Goal: Task Accomplishment & Management: Complete application form

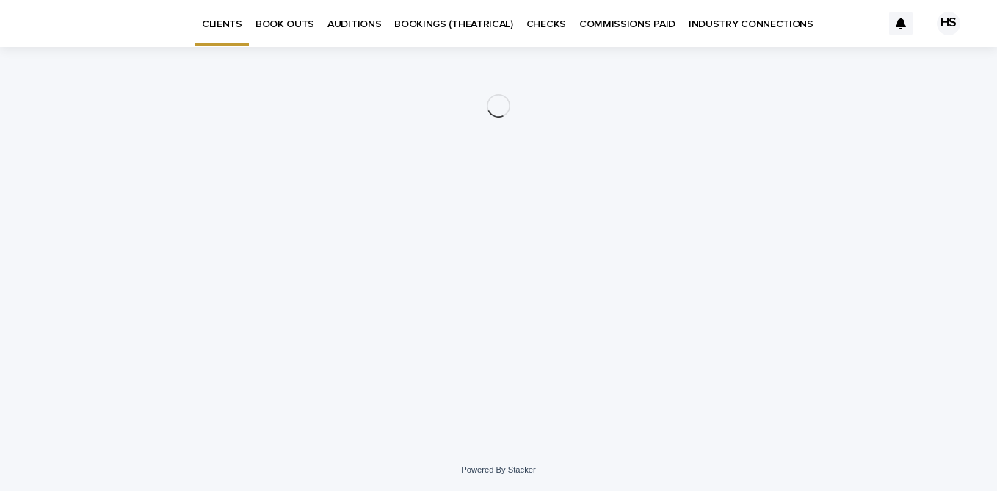
click at [282, 24] on p "BOOK OUTS" at bounding box center [285, 15] width 59 height 31
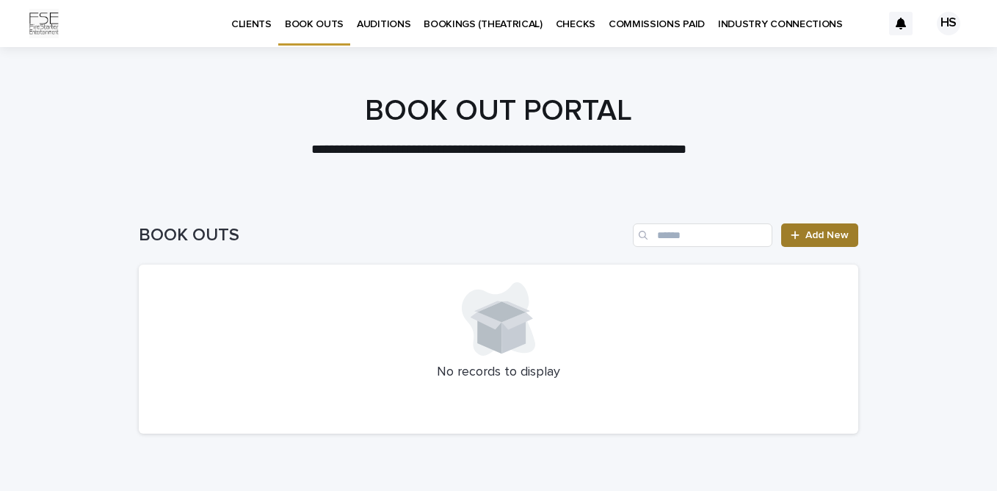
click at [817, 236] on span "Add New" at bounding box center [827, 235] width 43 height 10
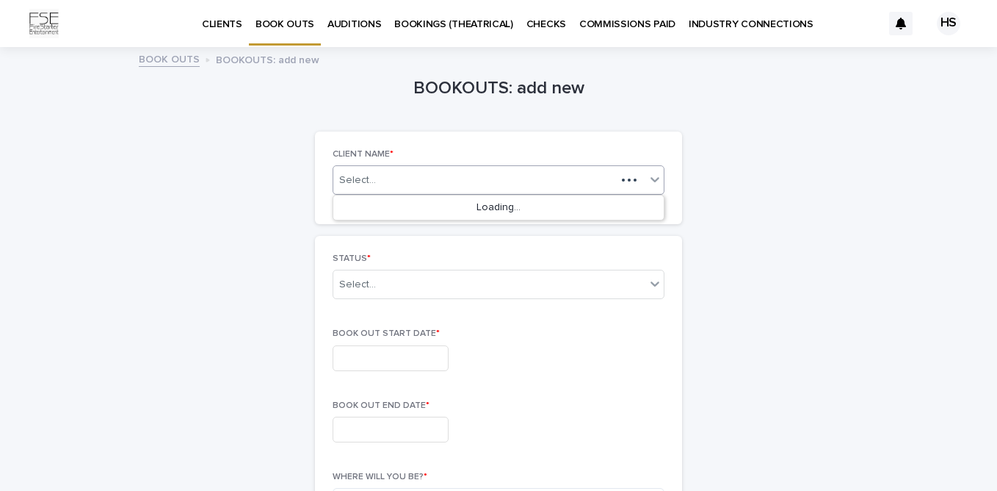
click at [424, 186] on div "Select..." at bounding box center [474, 180] width 283 height 18
click at [416, 203] on div "[PERSON_NAME]" at bounding box center [498, 208] width 330 height 26
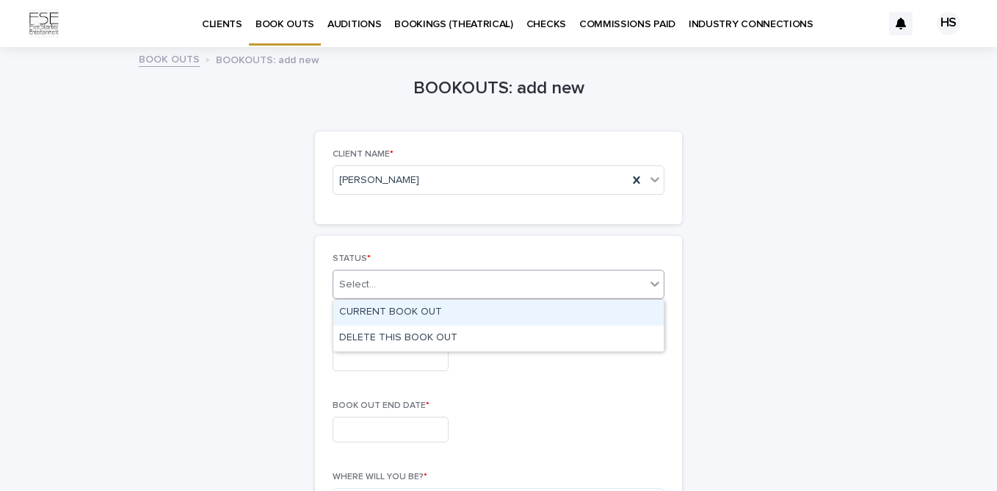
click at [391, 294] on div "Select..." at bounding box center [489, 284] width 312 height 24
click at [399, 315] on div "CURRENT BOOK OUT" at bounding box center [498, 313] width 330 height 26
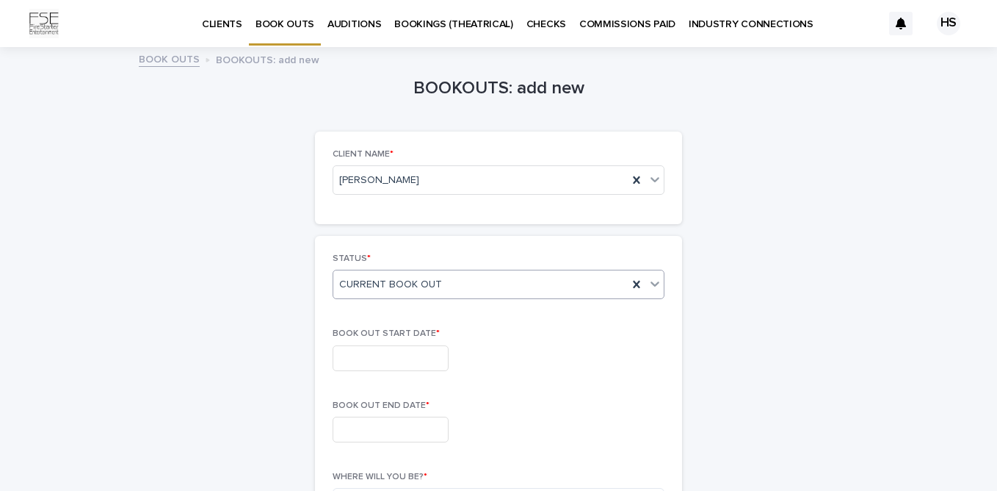
click at [396, 350] on input "text" at bounding box center [391, 358] width 116 height 26
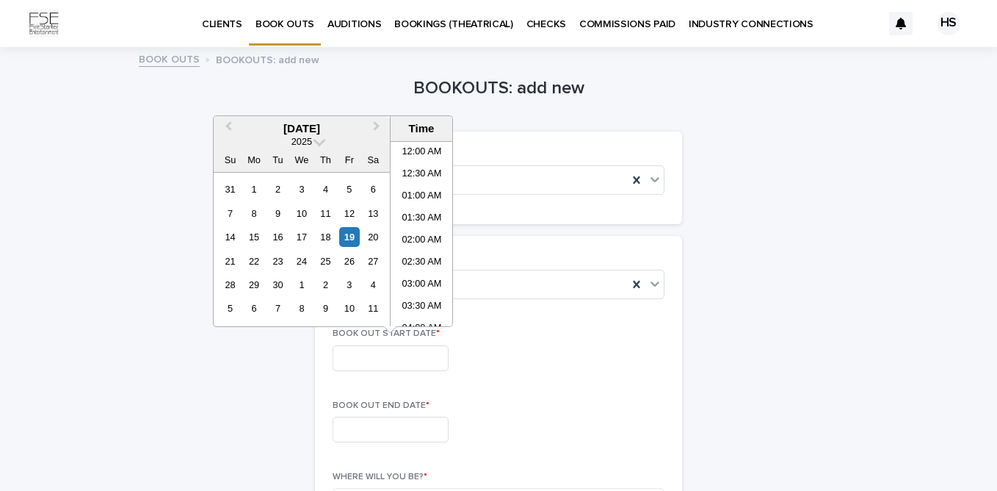
scroll to position [491, 0]
click at [377, 128] on span "Next Month" at bounding box center [377, 128] width 0 height 20
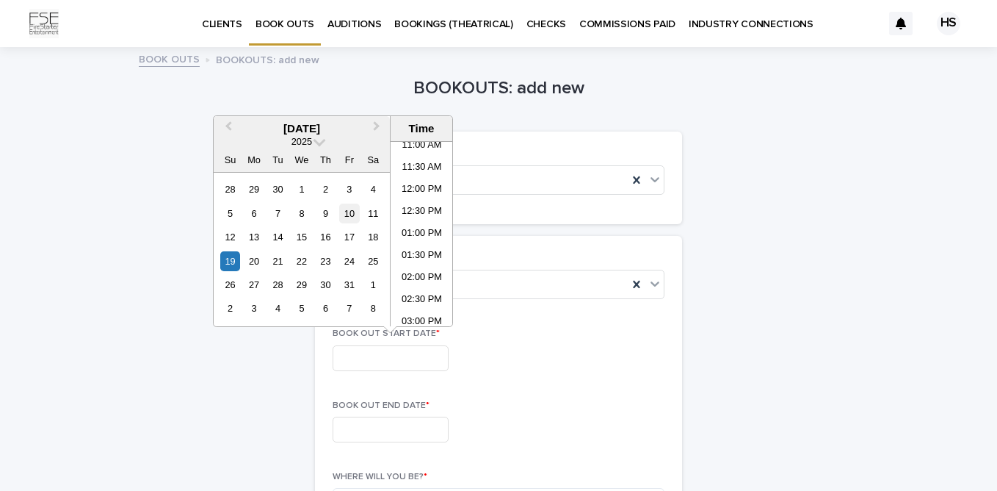
click at [350, 217] on div "10" at bounding box center [349, 213] width 20 height 20
type input "**********"
click at [377, 433] on input "text" at bounding box center [391, 429] width 116 height 26
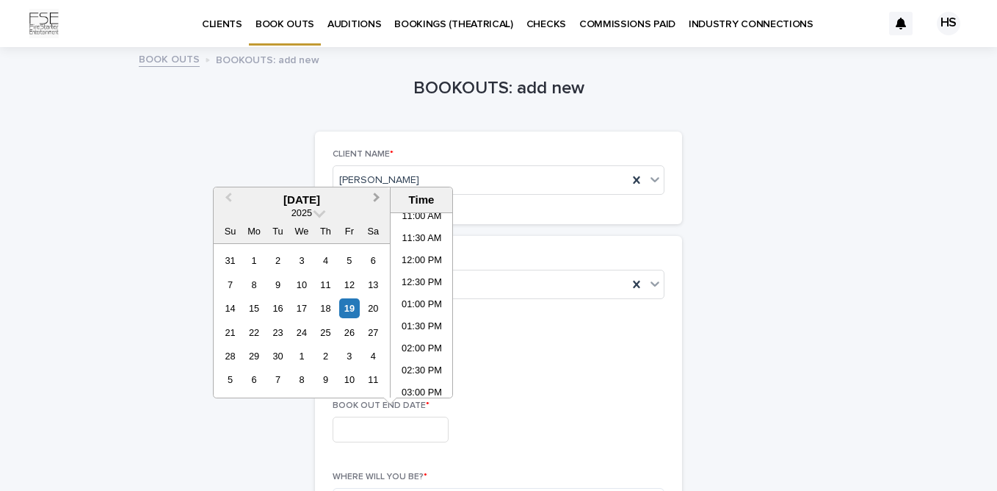
click at [377, 194] on button "Next Month" at bounding box center [377, 200] width 23 height 23
click at [230, 307] on div "12" at bounding box center [230, 308] width 20 height 20
type input "**********"
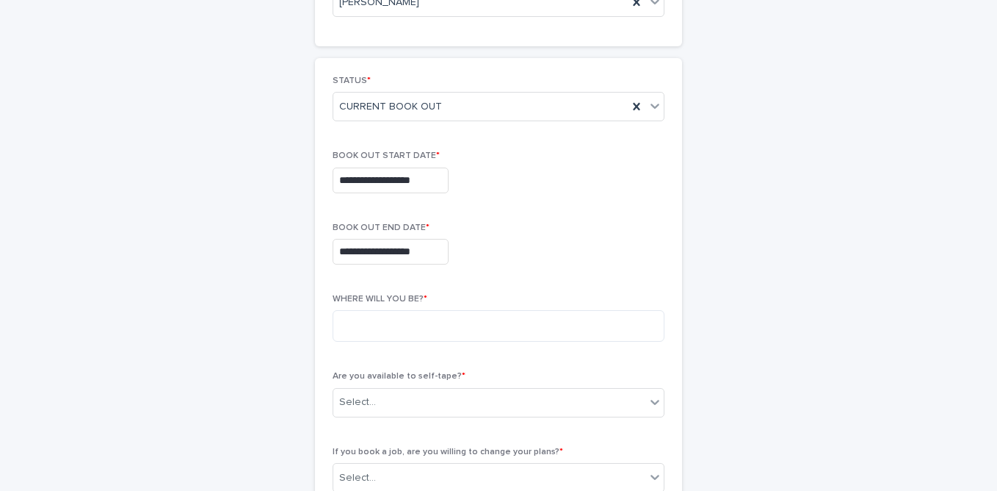
scroll to position [211, 0]
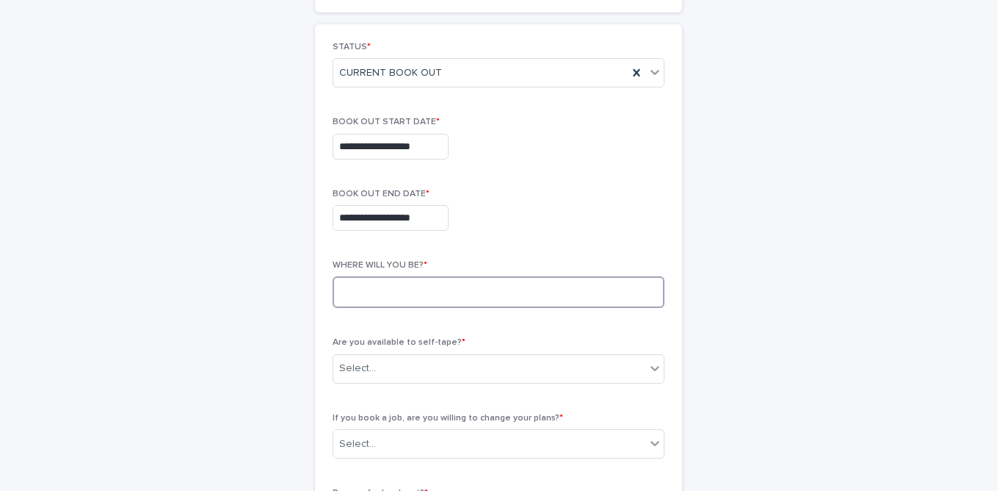
click at [593, 297] on textarea at bounding box center [499, 292] width 332 height 32
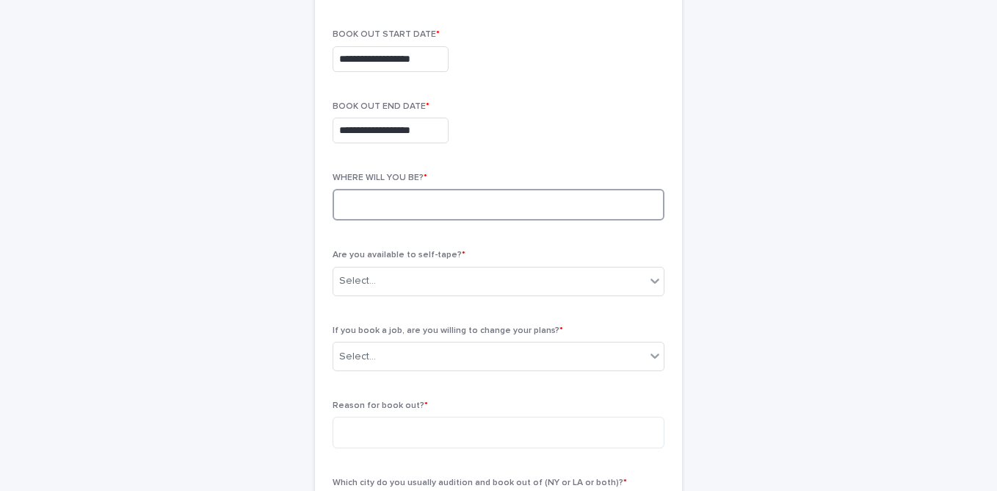
click at [566, 206] on textarea at bounding box center [499, 205] width 332 height 32
type textarea "****"
click at [502, 283] on div "Select..." at bounding box center [489, 281] width 312 height 24
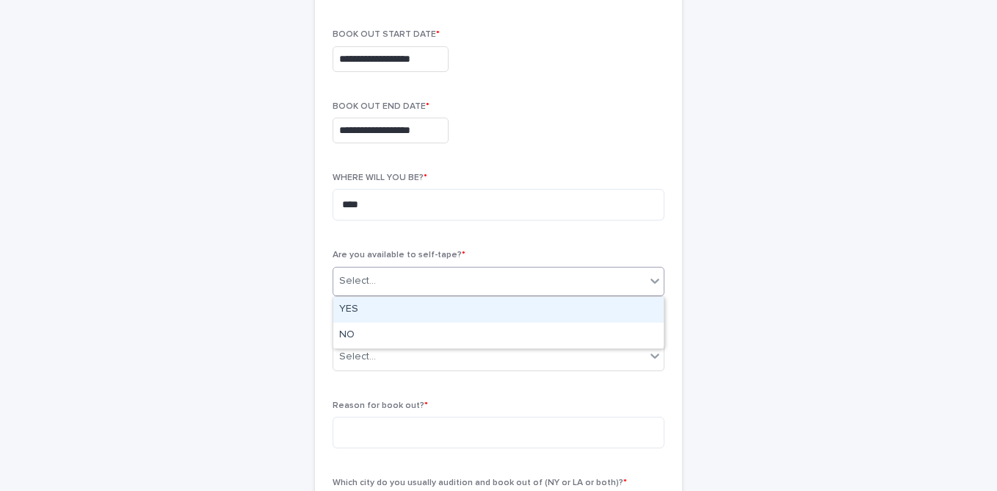
click at [421, 308] on div "YES" at bounding box center [498, 310] width 330 height 26
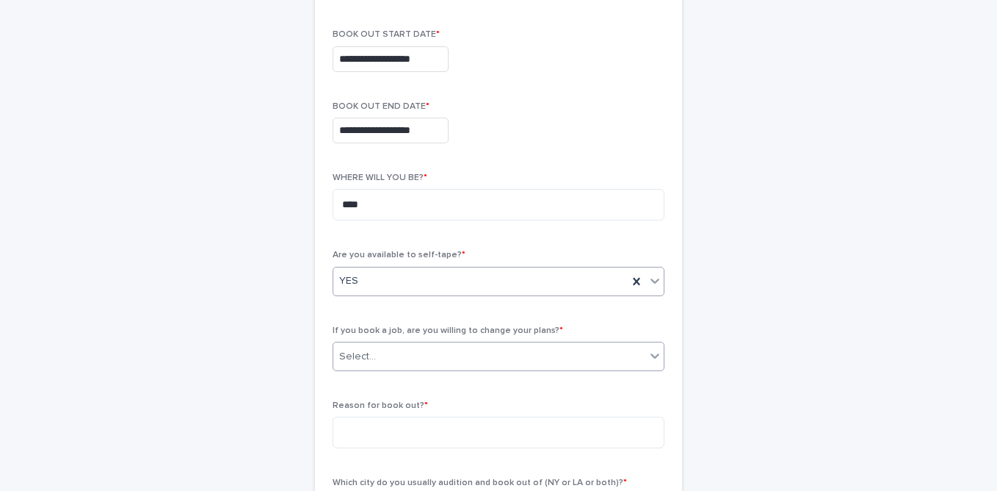
click at [421, 361] on div "Select..." at bounding box center [489, 356] width 312 height 24
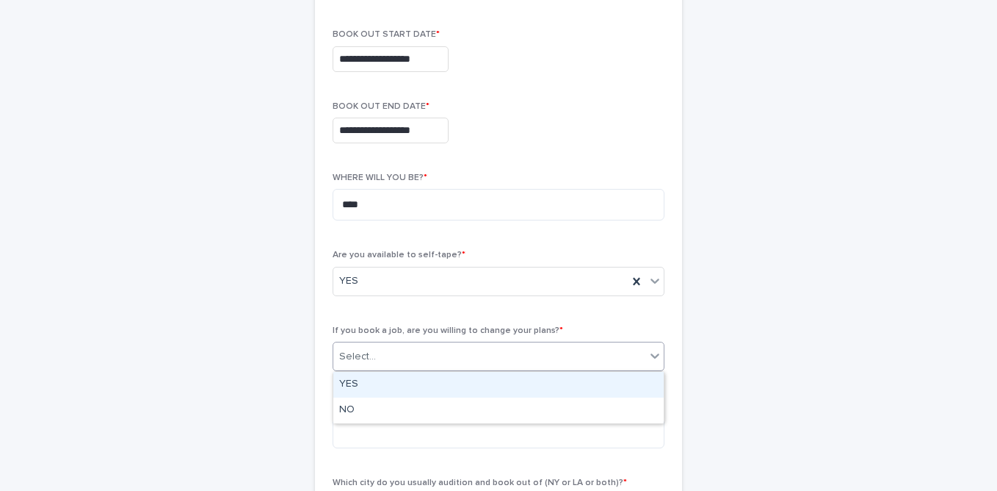
click at [371, 383] on div "YES" at bounding box center [498, 385] width 330 height 26
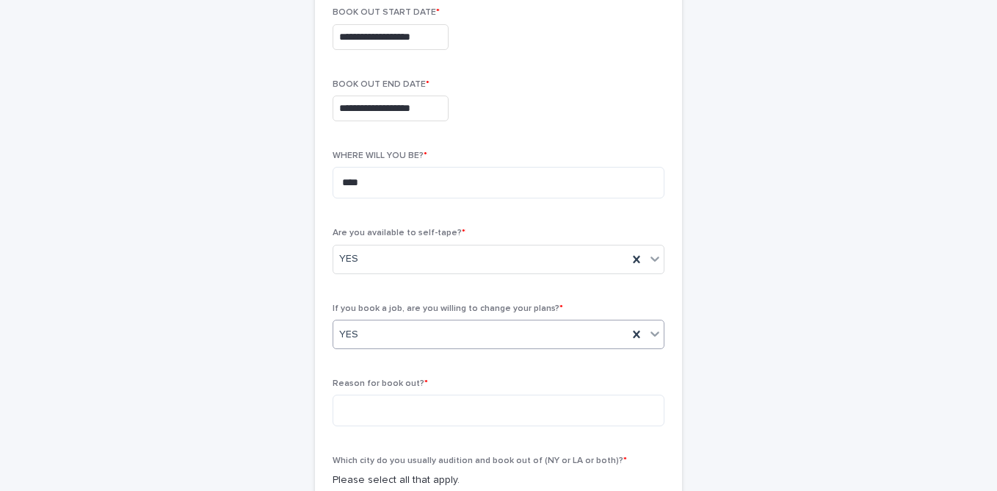
scroll to position [346, 0]
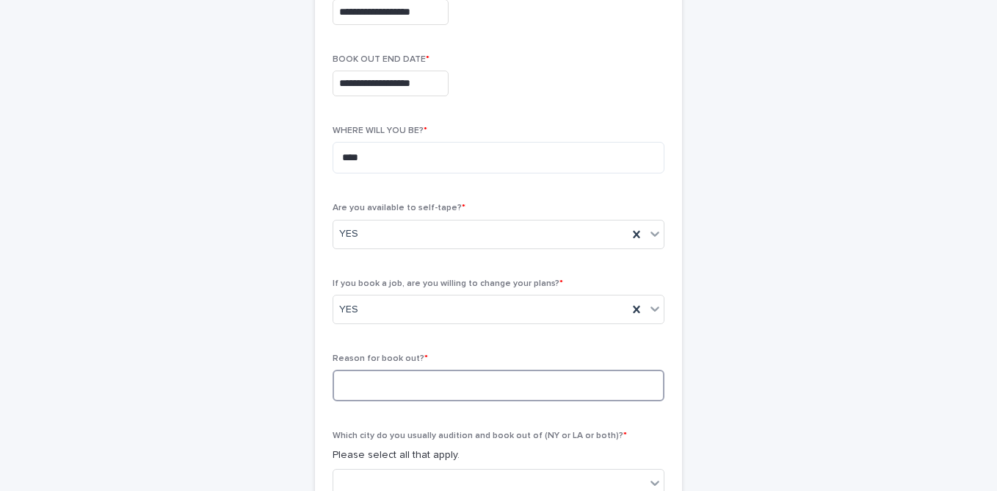
click at [389, 384] on textarea at bounding box center [499, 385] width 332 height 32
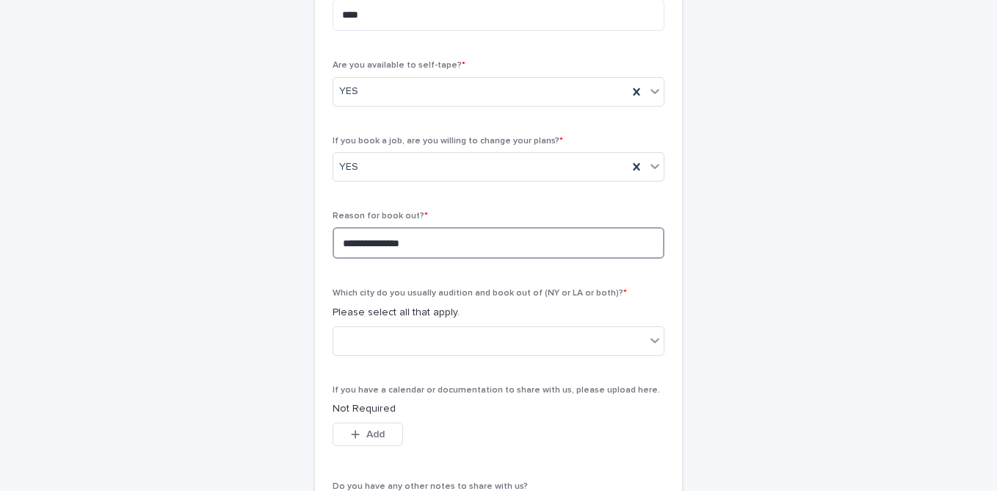
scroll to position [499, 0]
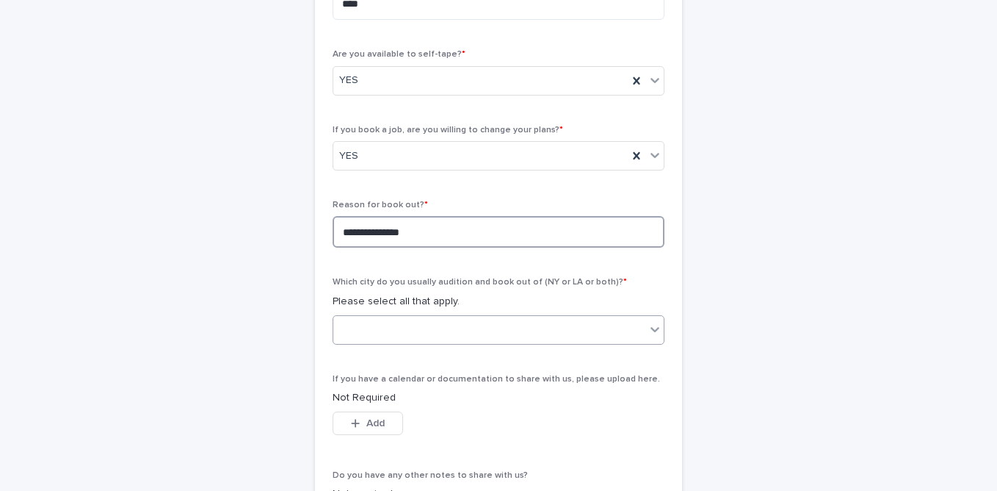
type textarea "**********"
click at [493, 329] on div at bounding box center [489, 329] width 312 height 24
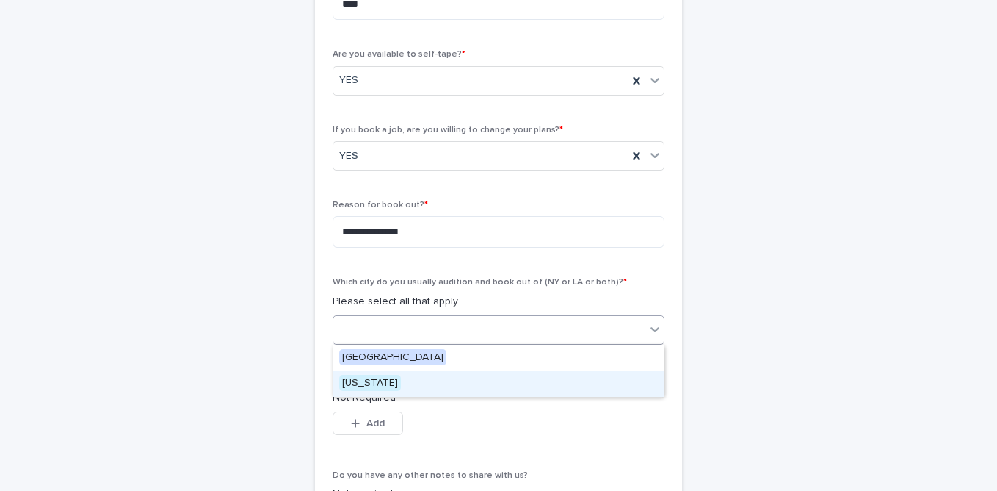
click at [393, 379] on div "[US_STATE]" at bounding box center [498, 384] width 330 height 26
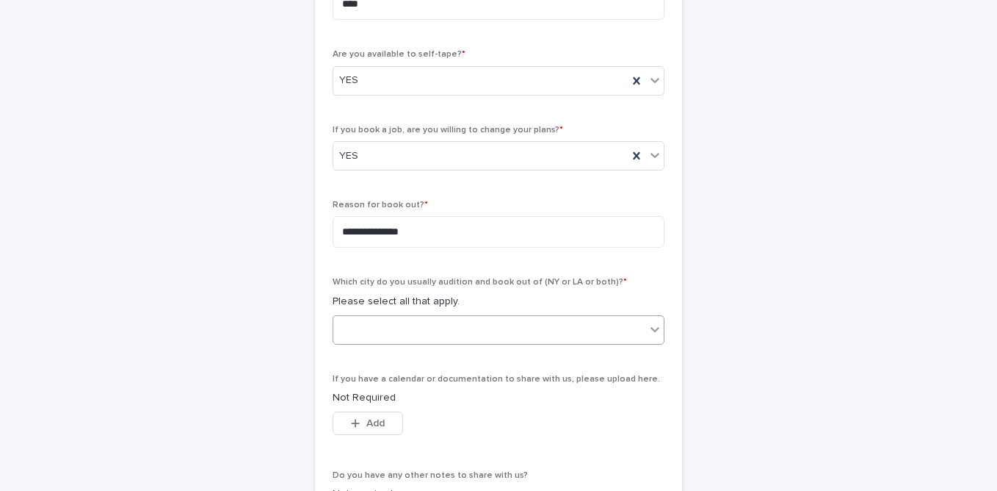
scroll to position [611, 0]
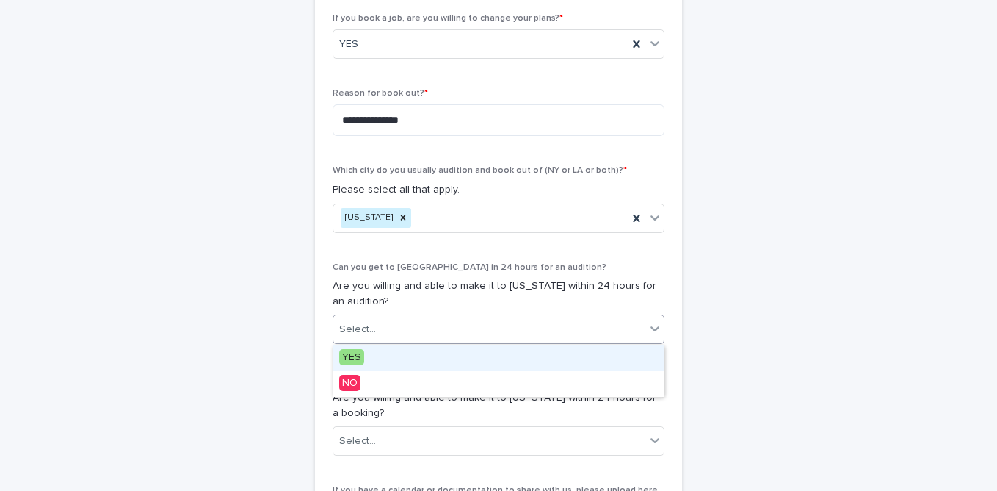
click at [531, 319] on div "Select..." at bounding box center [489, 329] width 312 height 24
click at [375, 352] on div "YES" at bounding box center [498, 358] width 330 height 26
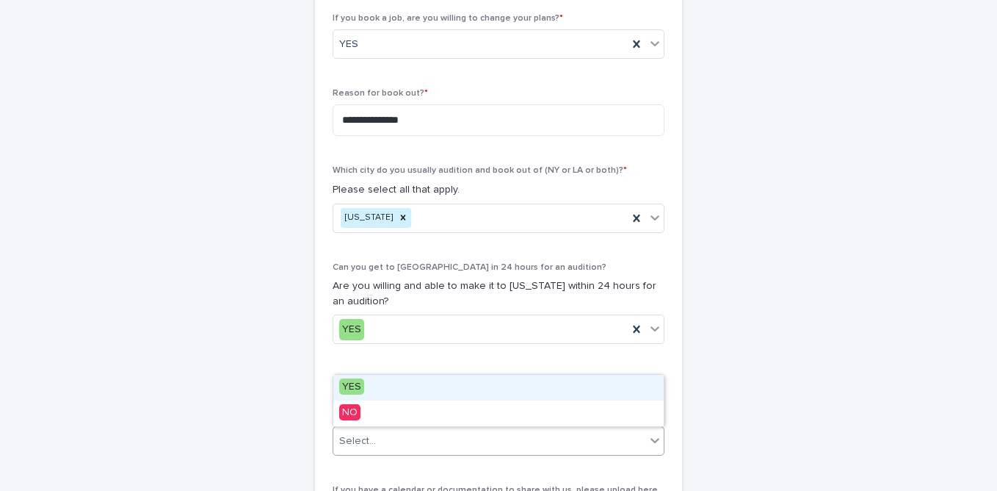
click at [432, 450] on div "Select..." at bounding box center [489, 441] width 312 height 24
click at [363, 384] on div "YES" at bounding box center [498, 387] width 330 height 26
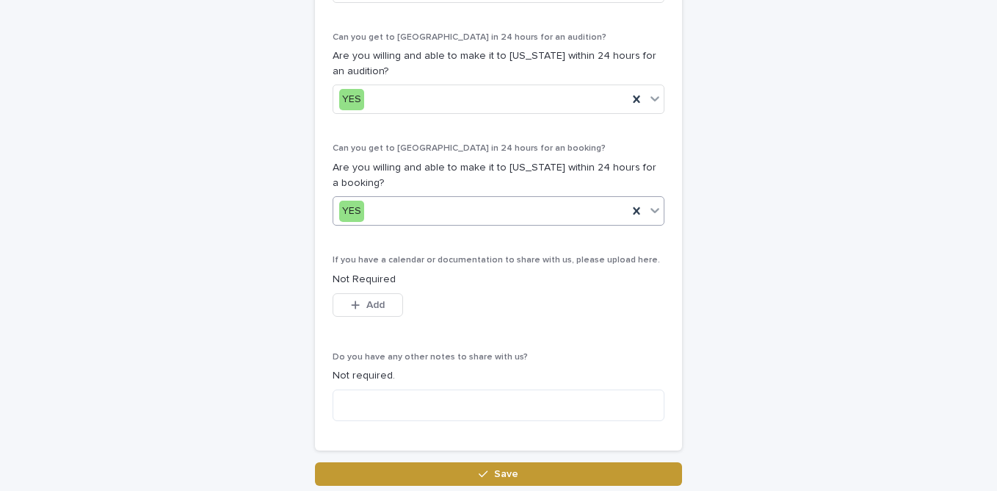
scroll to position [950, 0]
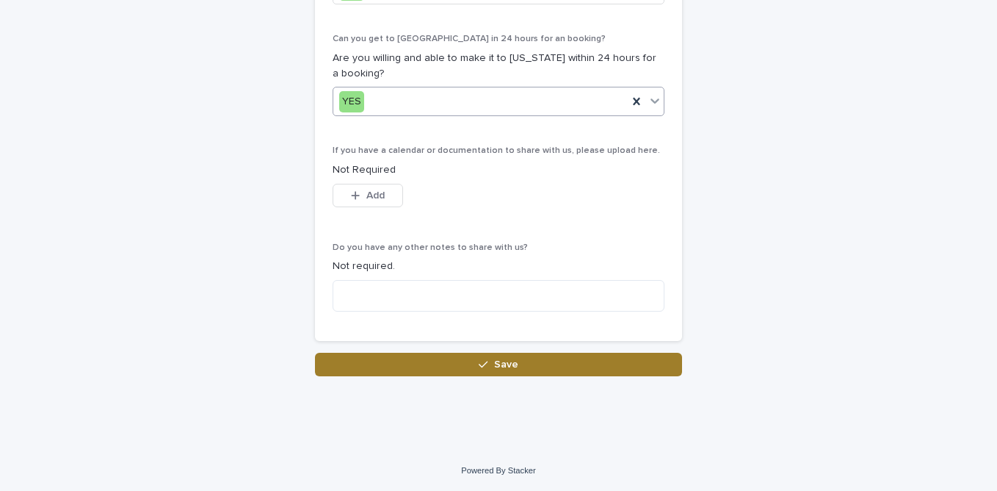
click at [607, 361] on button "Save" at bounding box center [498, 363] width 367 height 23
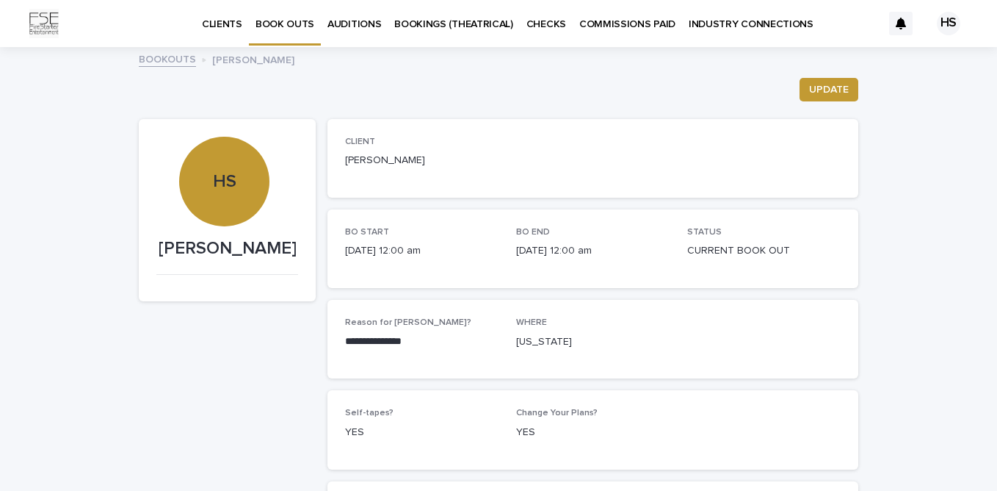
click at [330, 23] on p "AUDITIONS" at bounding box center [354, 15] width 54 height 31
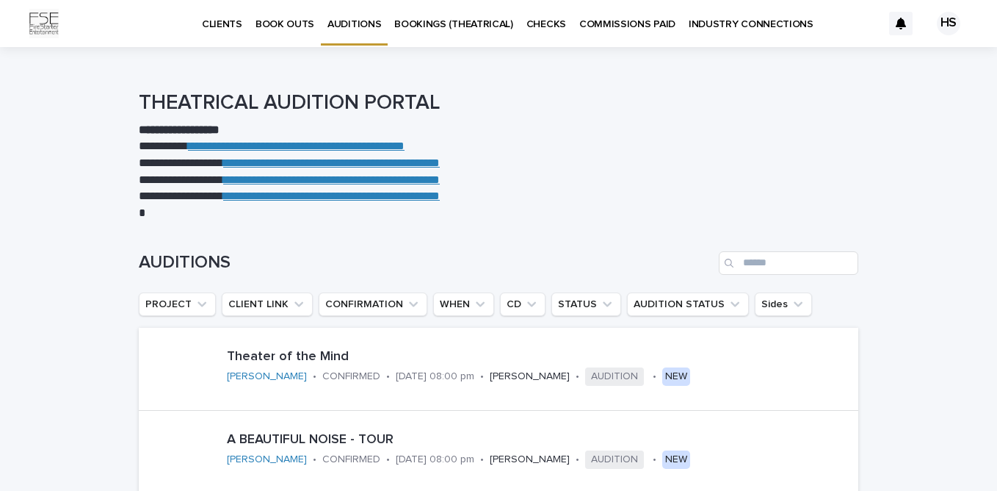
click at [404, 21] on p "BOOKINGS (THEATRICAL)" at bounding box center [453, 15] width 119 height 31
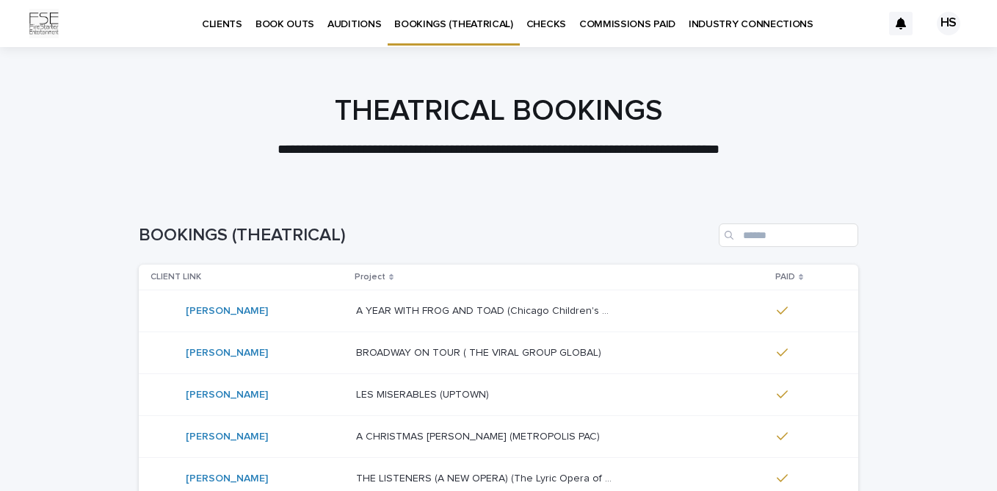
click at [294, 18] on p "BOOK OUTS" at bounding box center [285, 15] width 59 height 31
